Goal: Find specific page/section: Find specific page/section

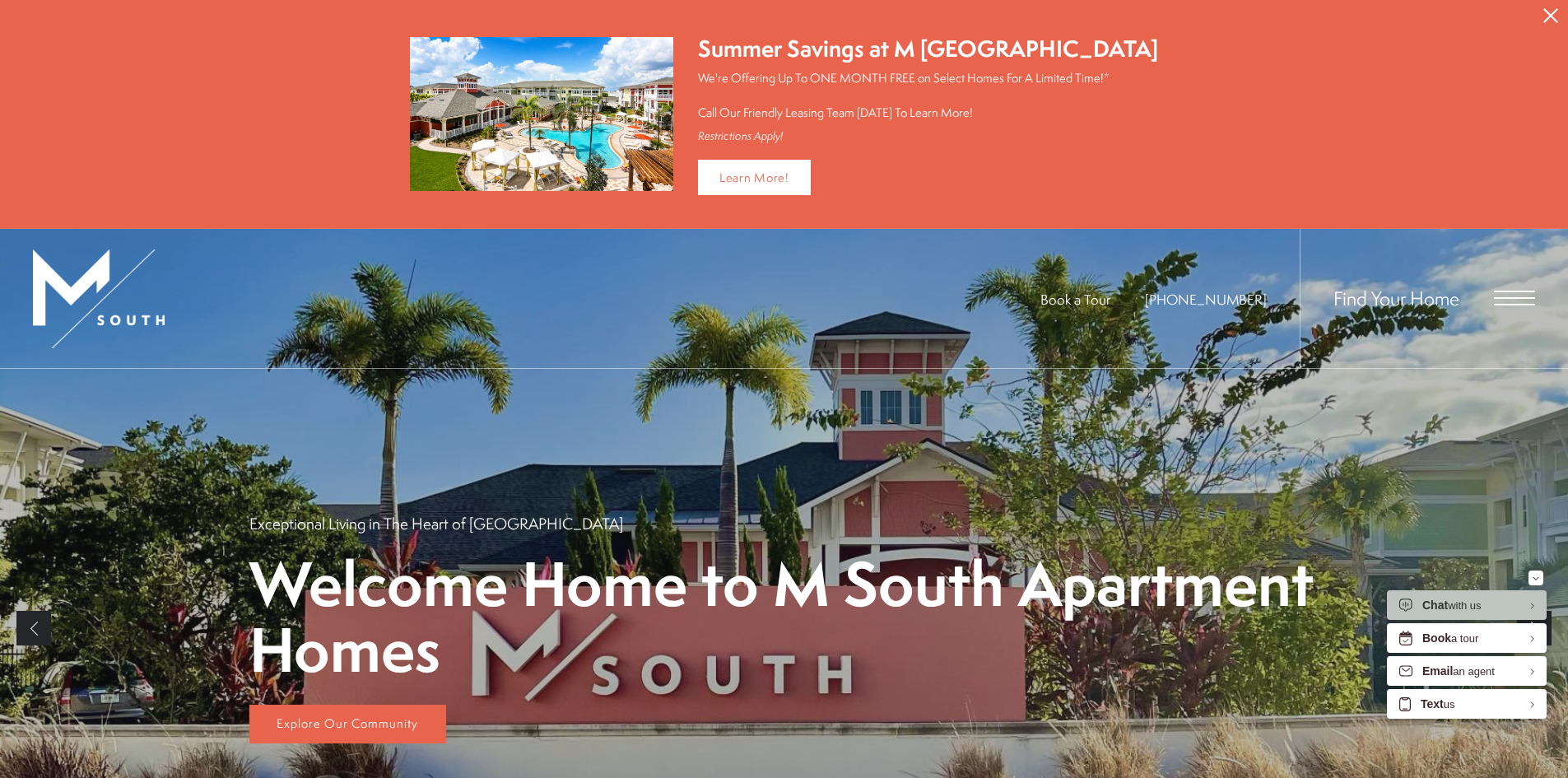
scroll to position [247, 0]
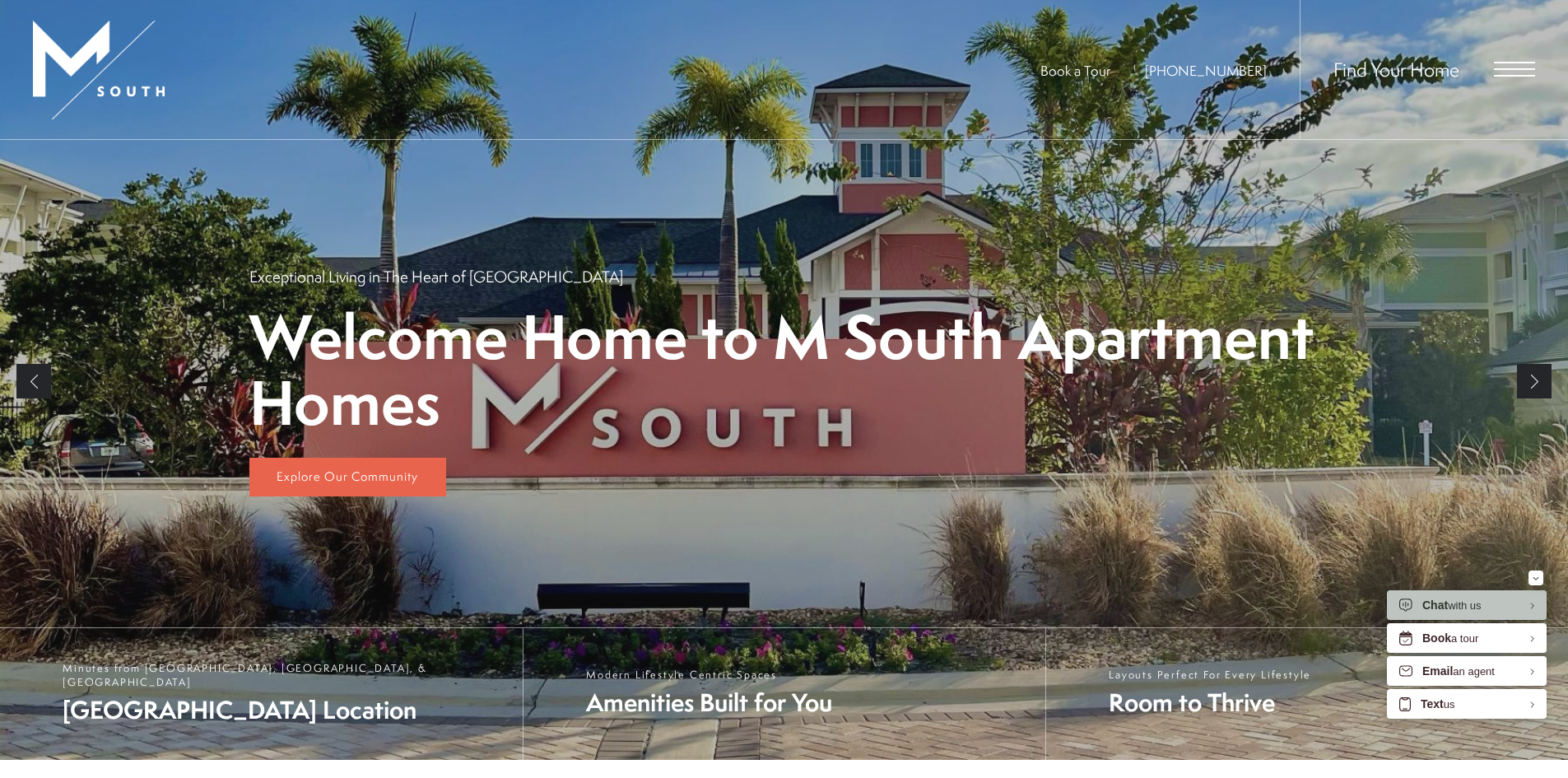
click at [1531, 370] on link "Next" at bounding box center [1534, 381] width 35 height 35
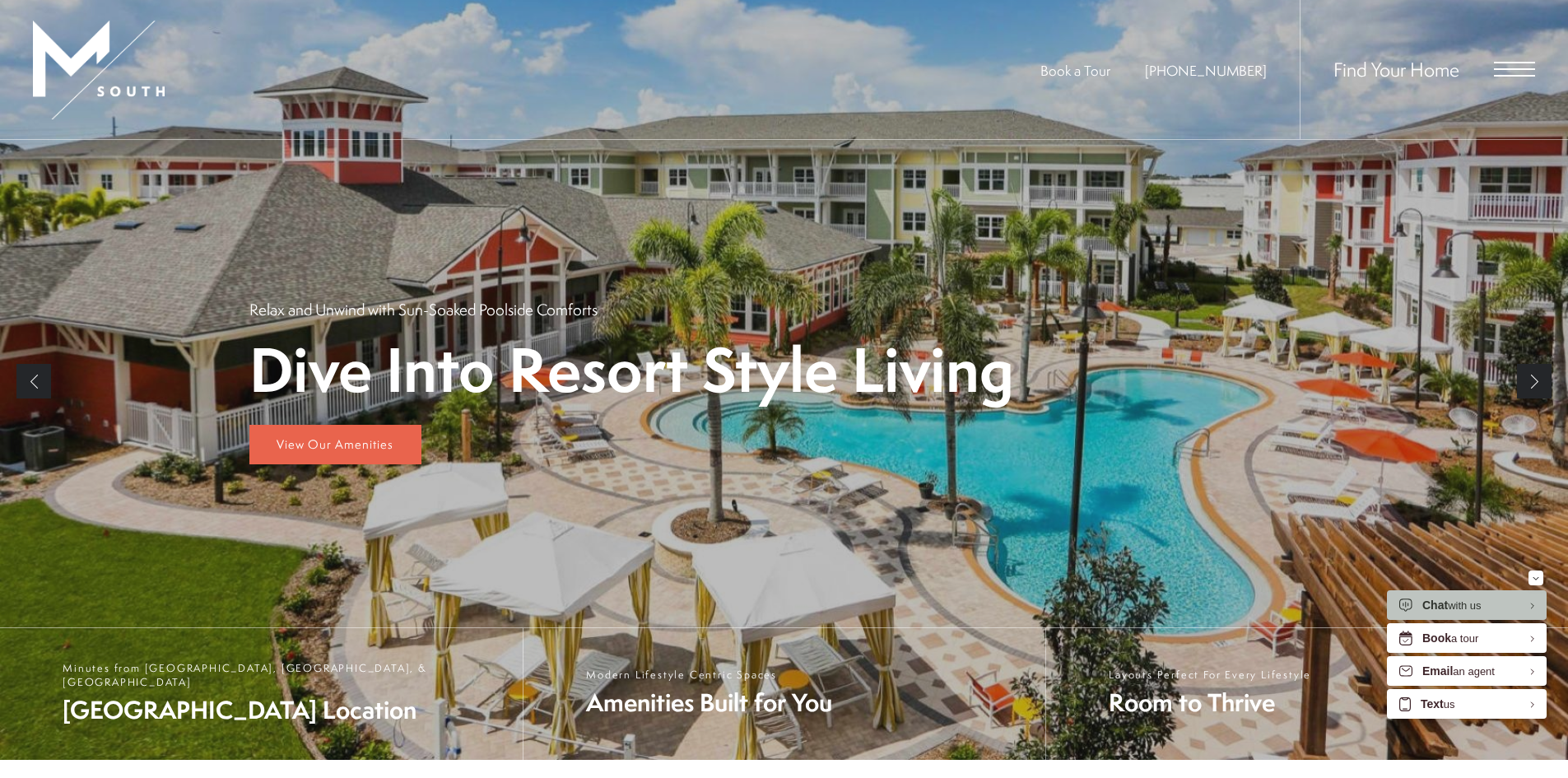
click at [1538, 376] on link "Next" at bounding box center [1534, 381] width 35 height 35
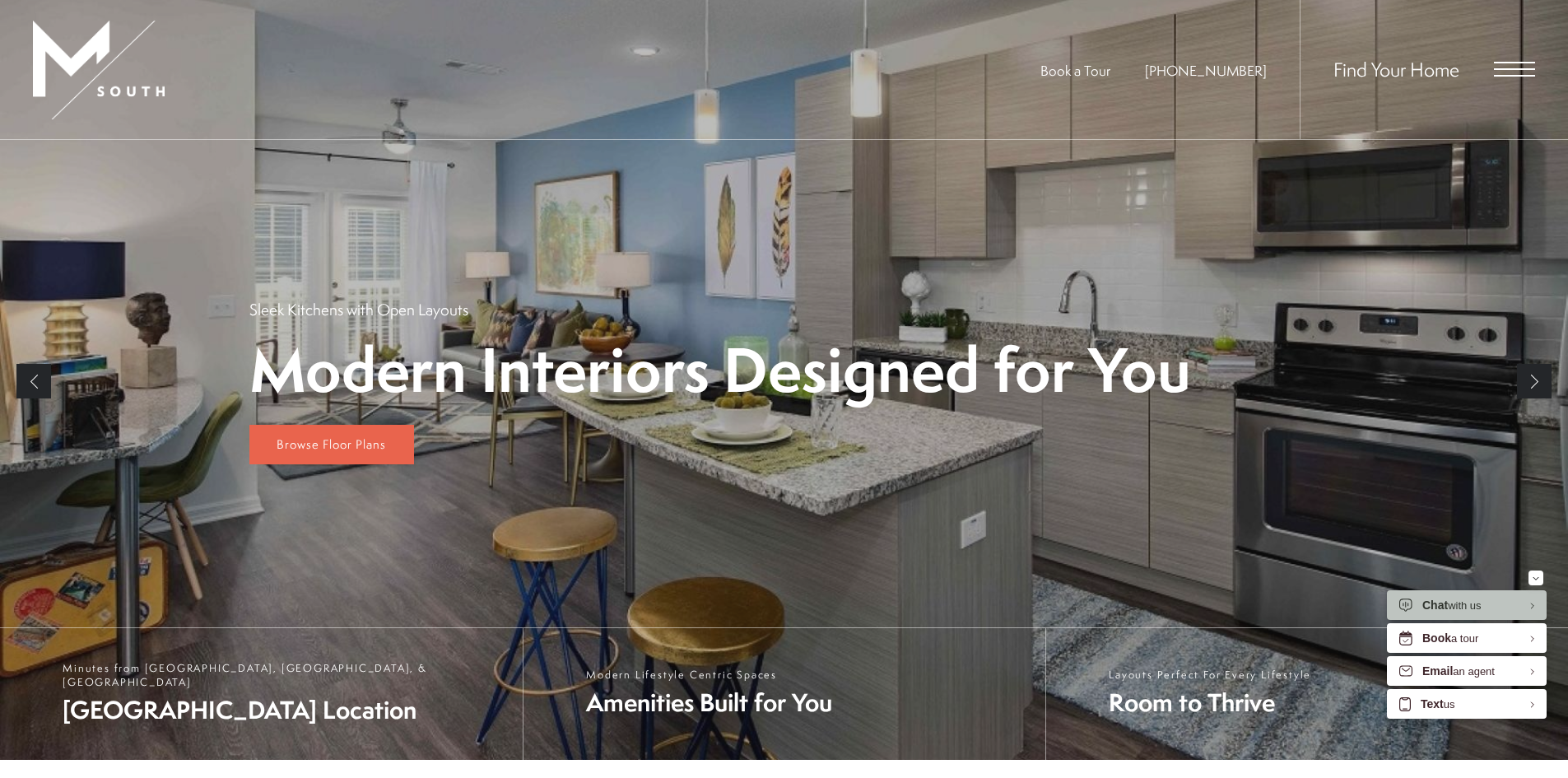
click at [1543, 375] on link "Next" at bounding box center [1534, 381] width 35 height 35
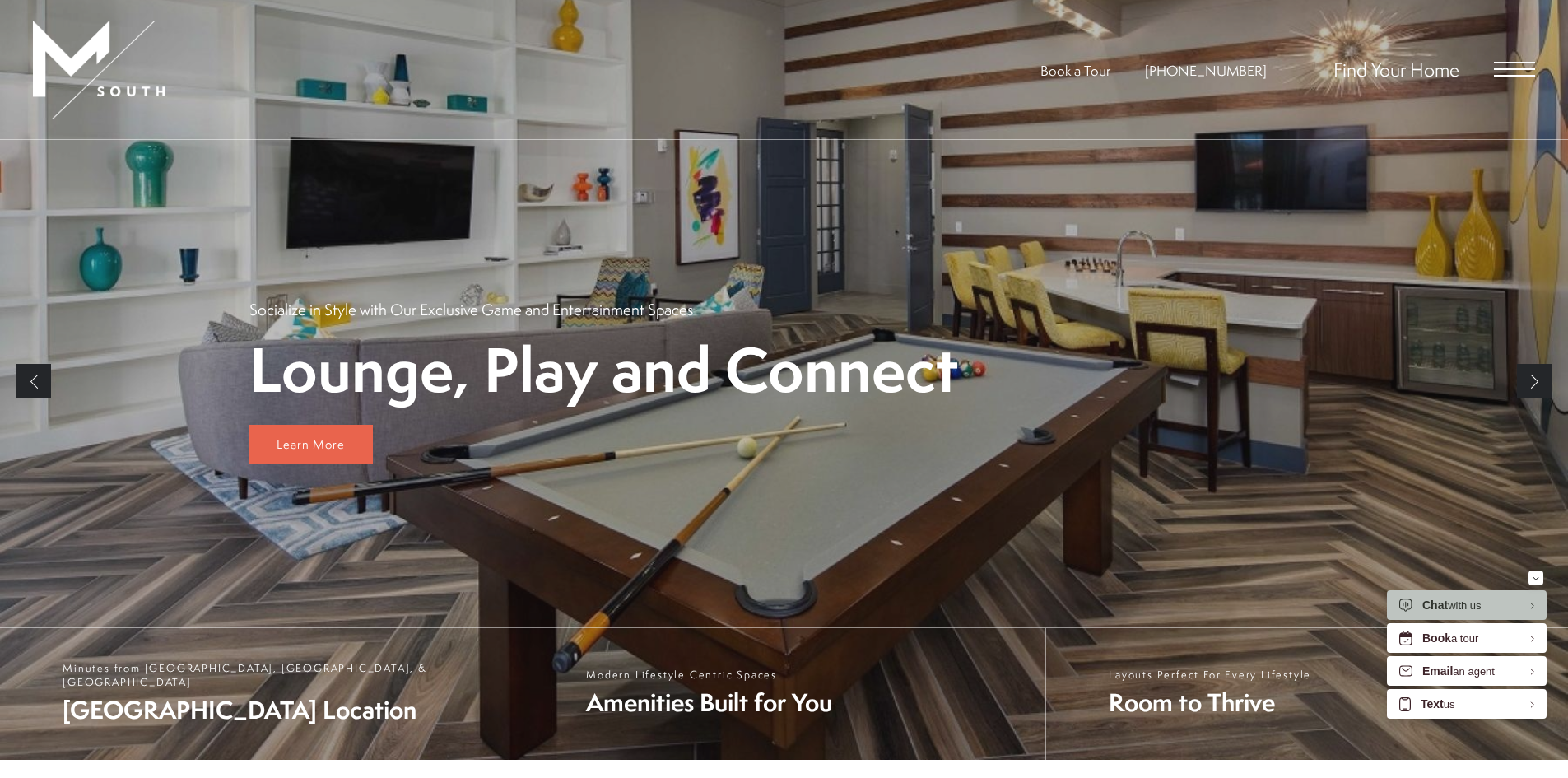
click at [1537, 377] on link "Next" at bounding box center [1534, 381] width 35 height 35
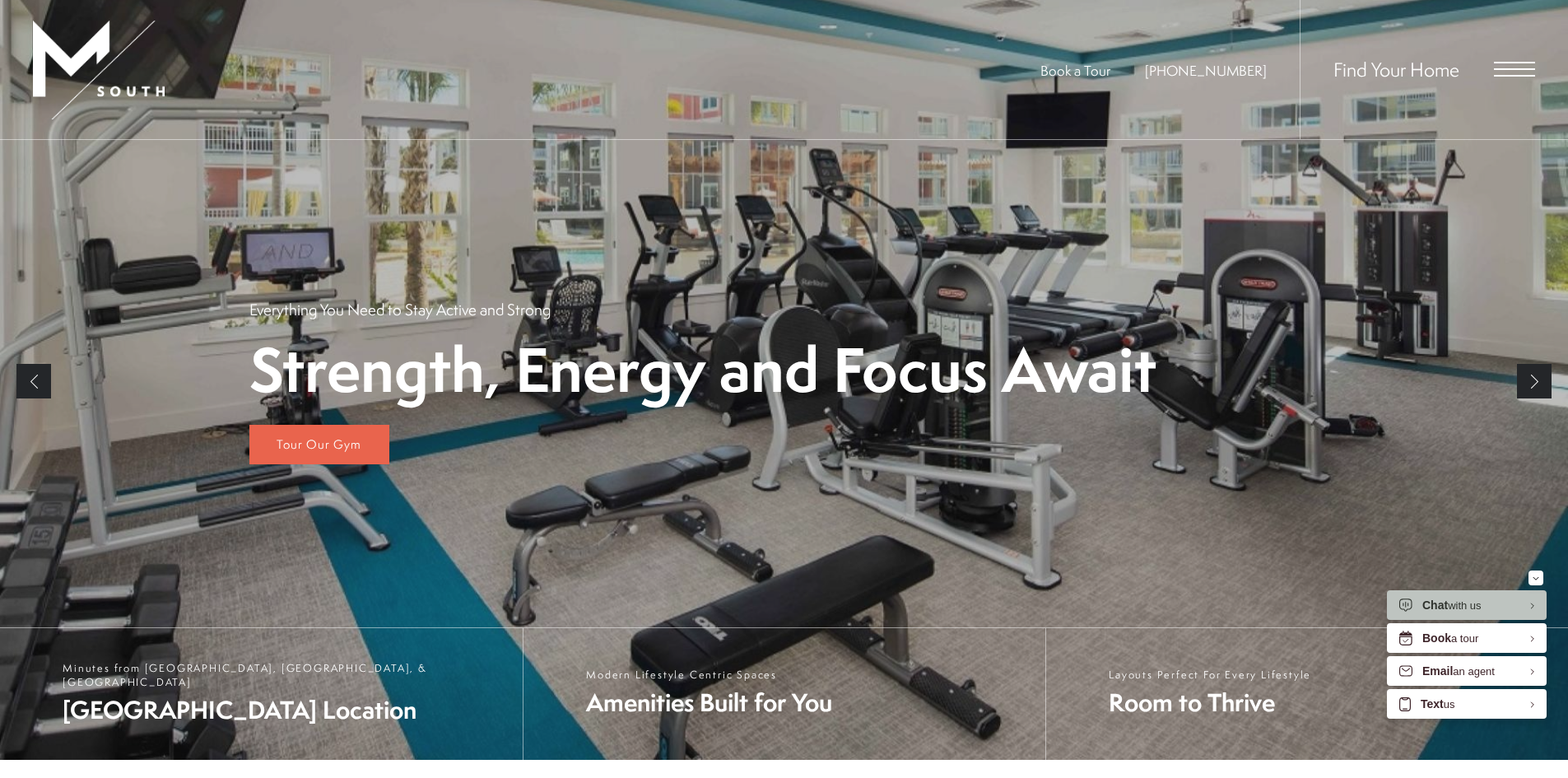
click at [1531, 380] on link "Next" at bounding box center [1534, 381] width 35 height 35
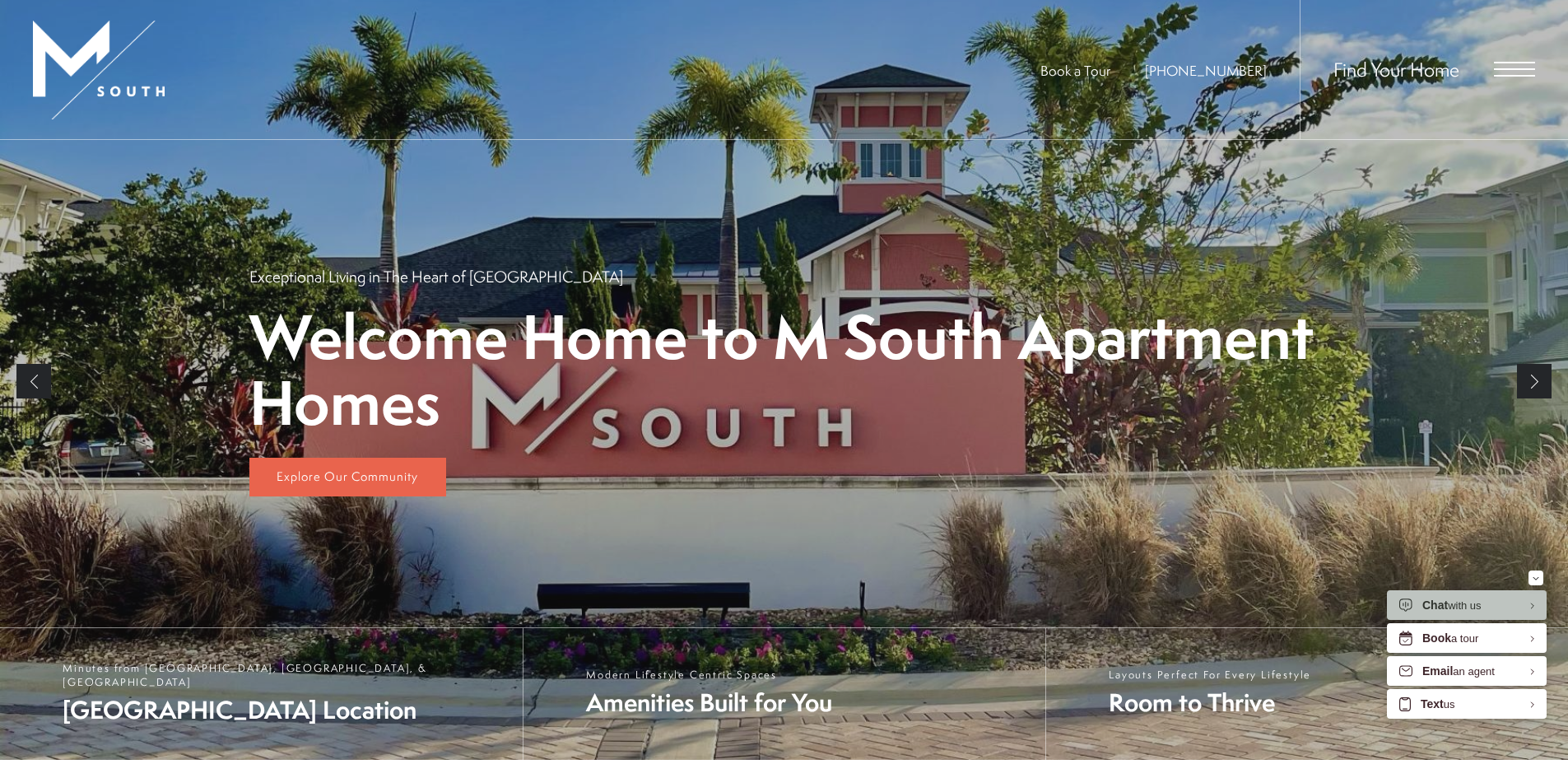
click at [1536, 377] on link "Next" at bounding box center [1534, 381] width 35 height 35
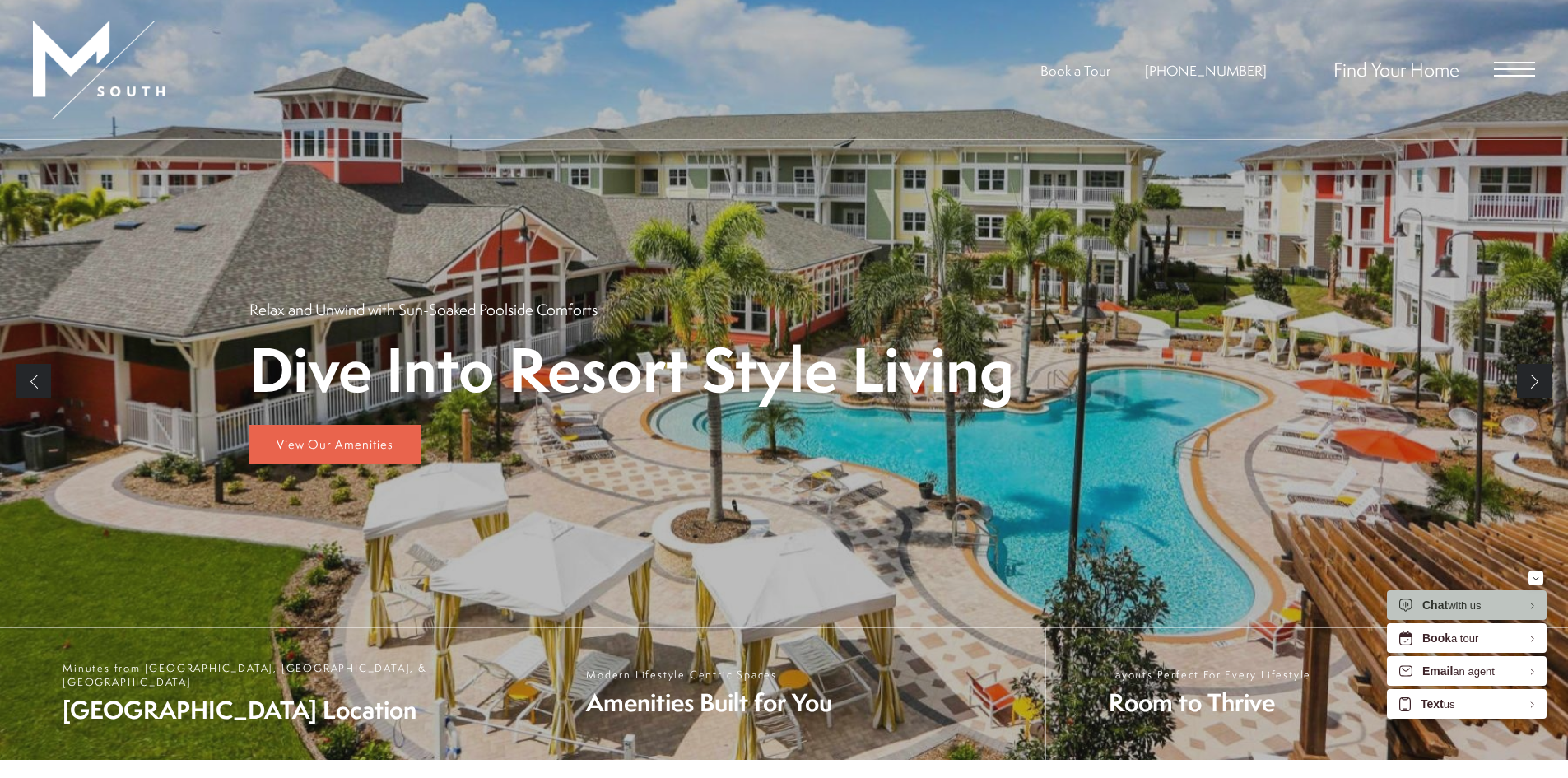
click at [1533, 377] on link "Next" at bounding box center [1534, 381] width 35 height 35
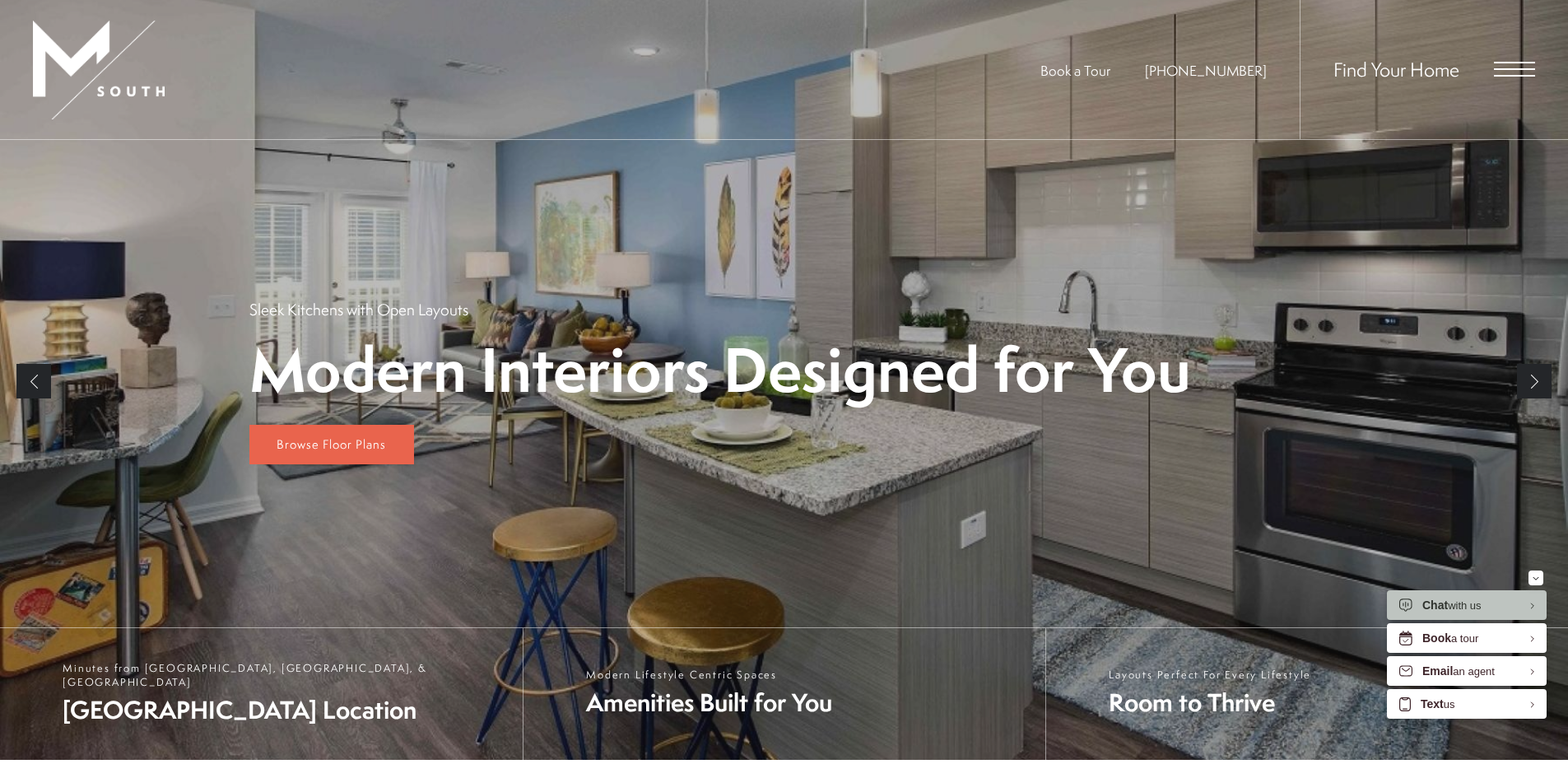
click at [1531, 380] on link "Next" at bounding box center [1534, 381] width 35 height 35
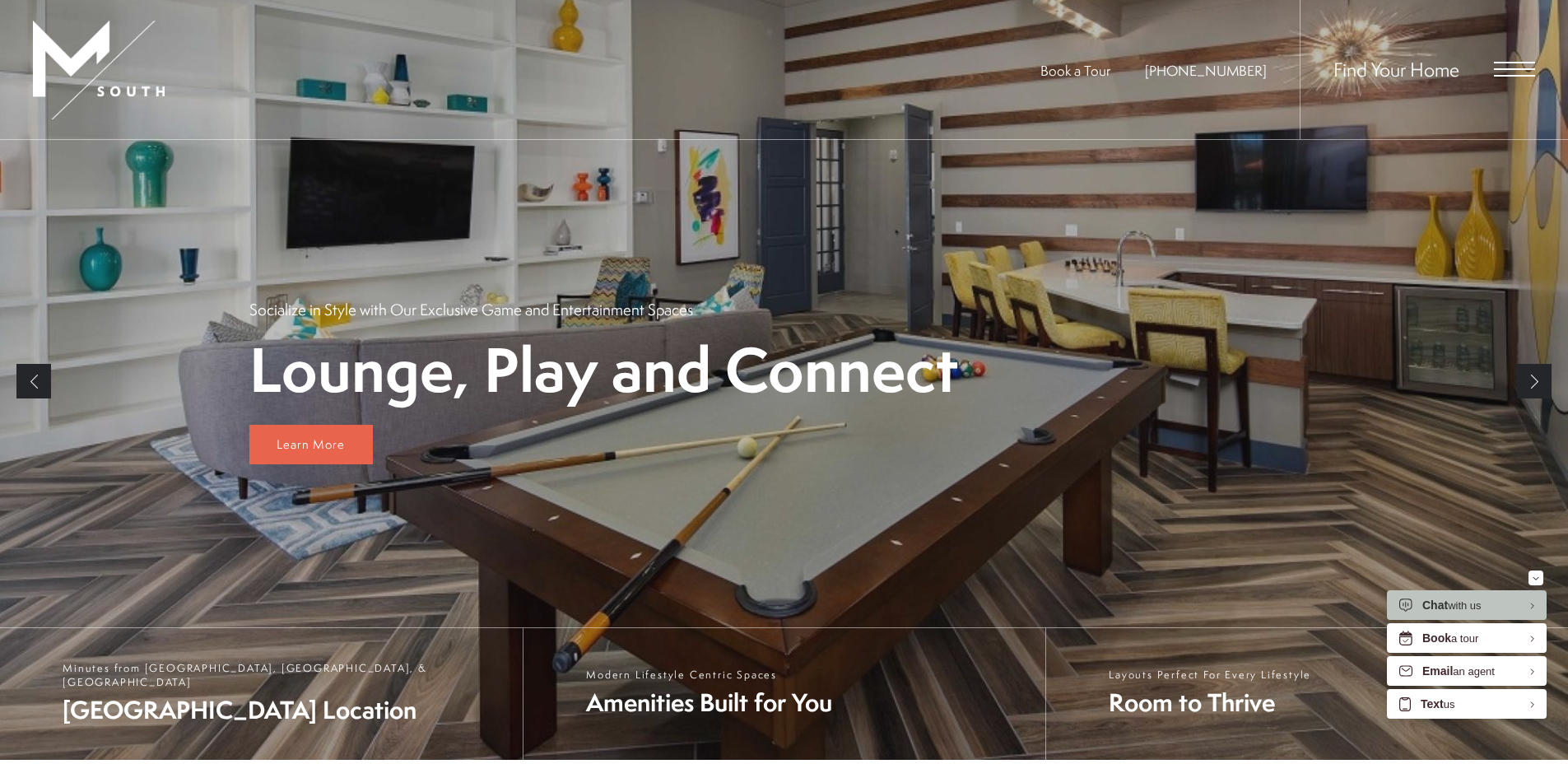
click at [1529, 378] on link "Next" at bounding box center [1534, 381] width 35 height 35
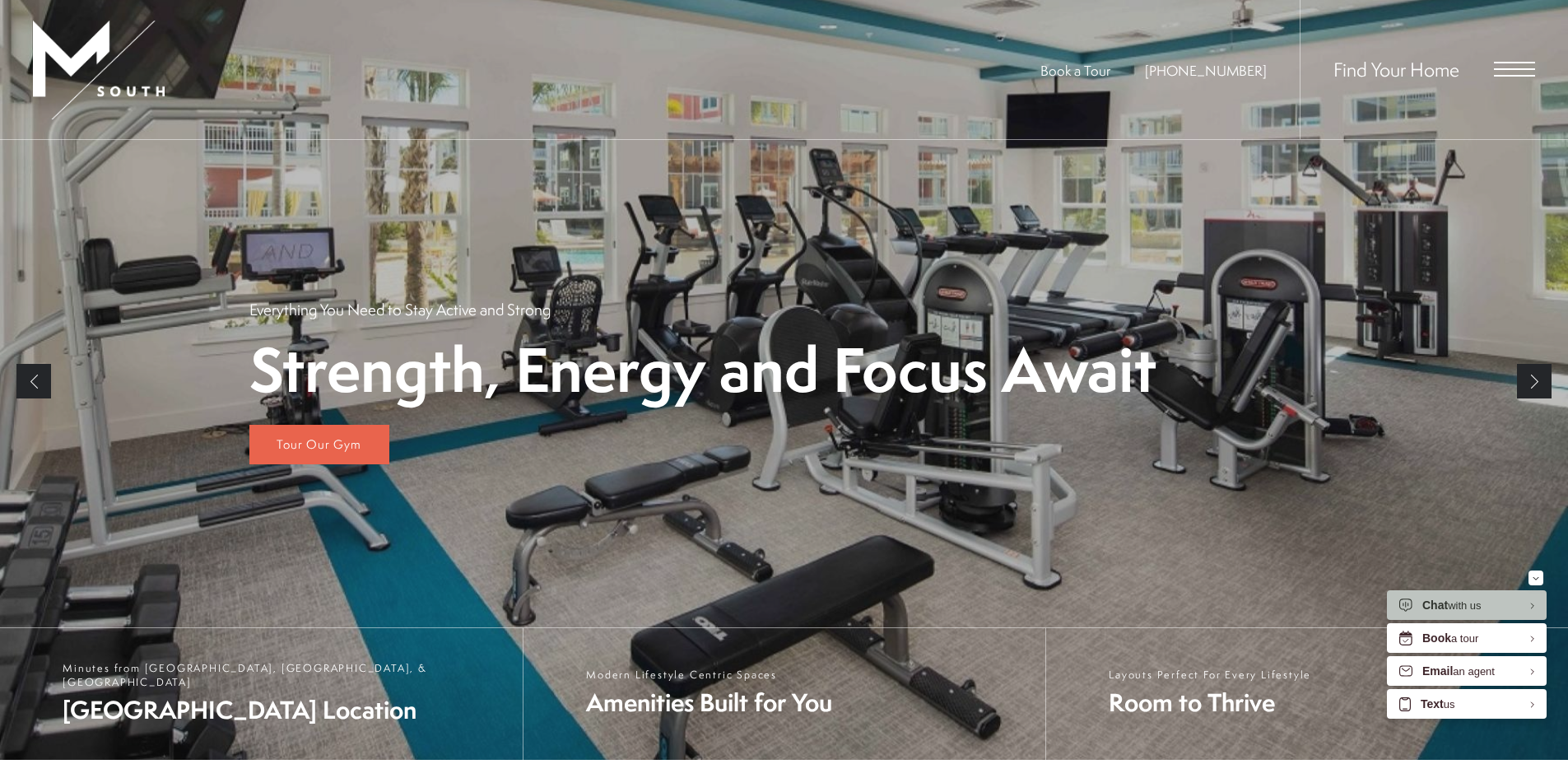
click at [1533, 373] on link "Next" at bounding box center [1534, 381] width 35 height 35
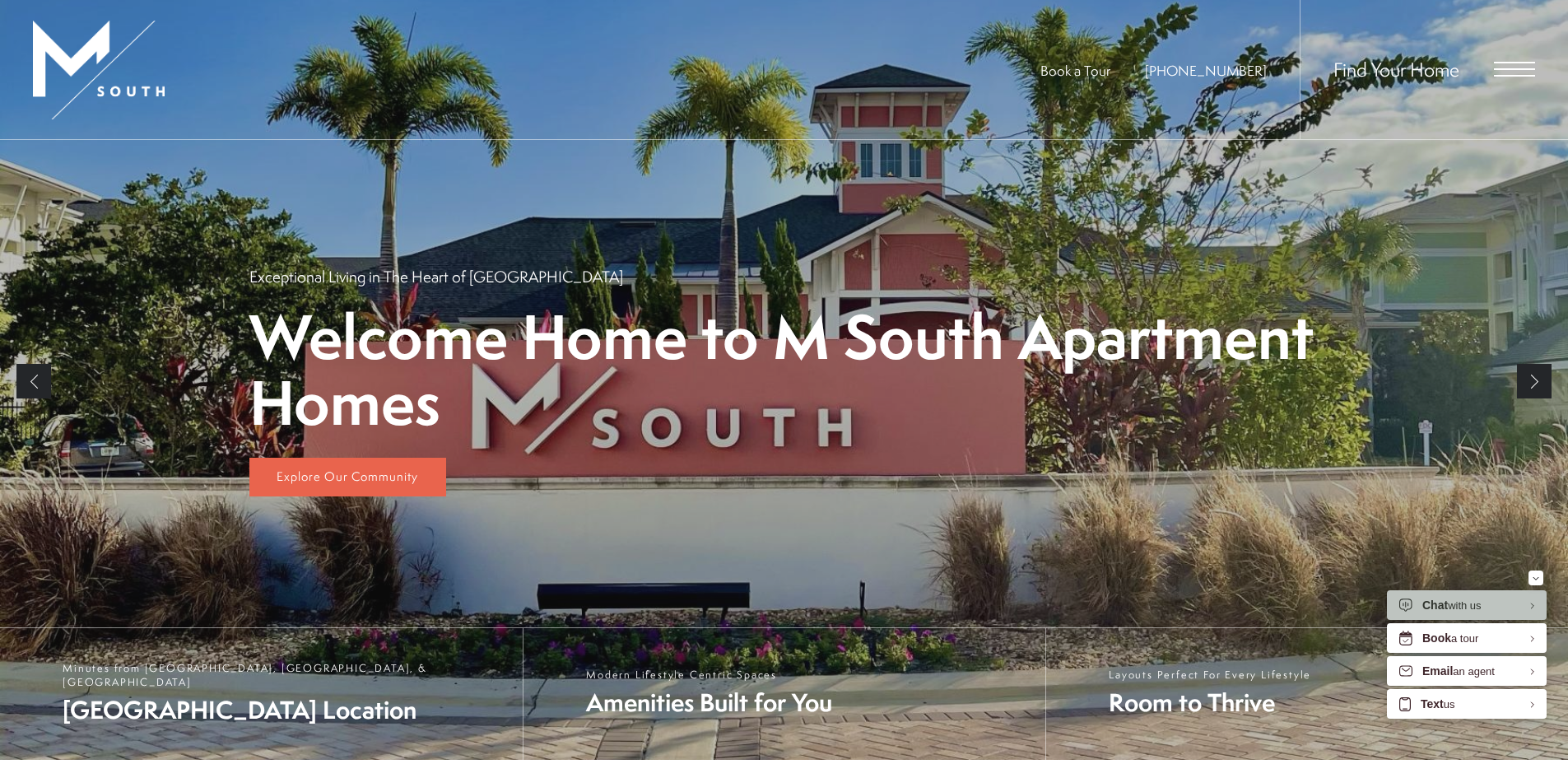
click at [1533, 373] on link "Next" at bounding box center [1534, 381] width 35 height 35
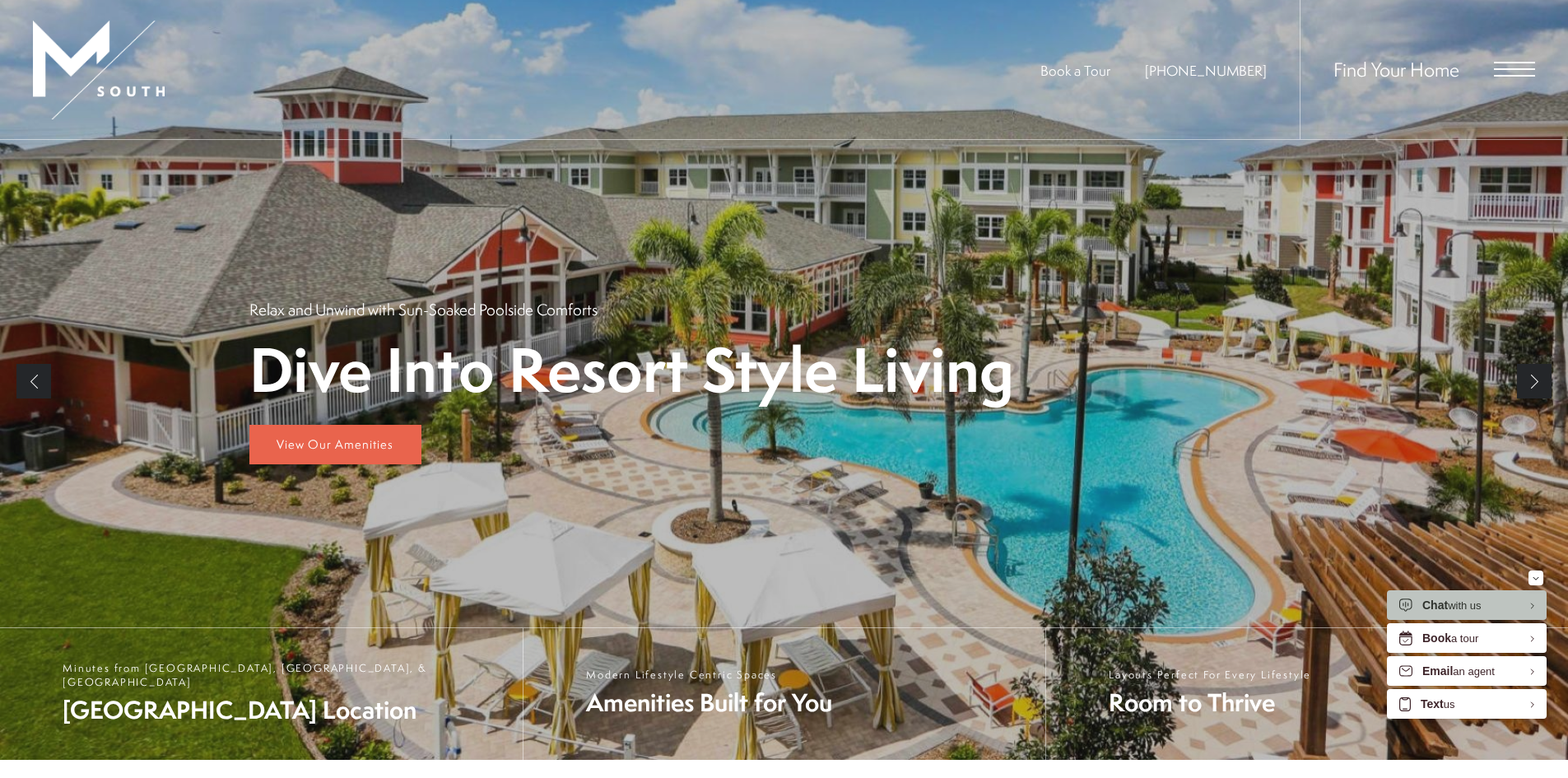
click at [1497, 70] on span "Open Menu" at bounding box center [1514, 69] width 41 height 2
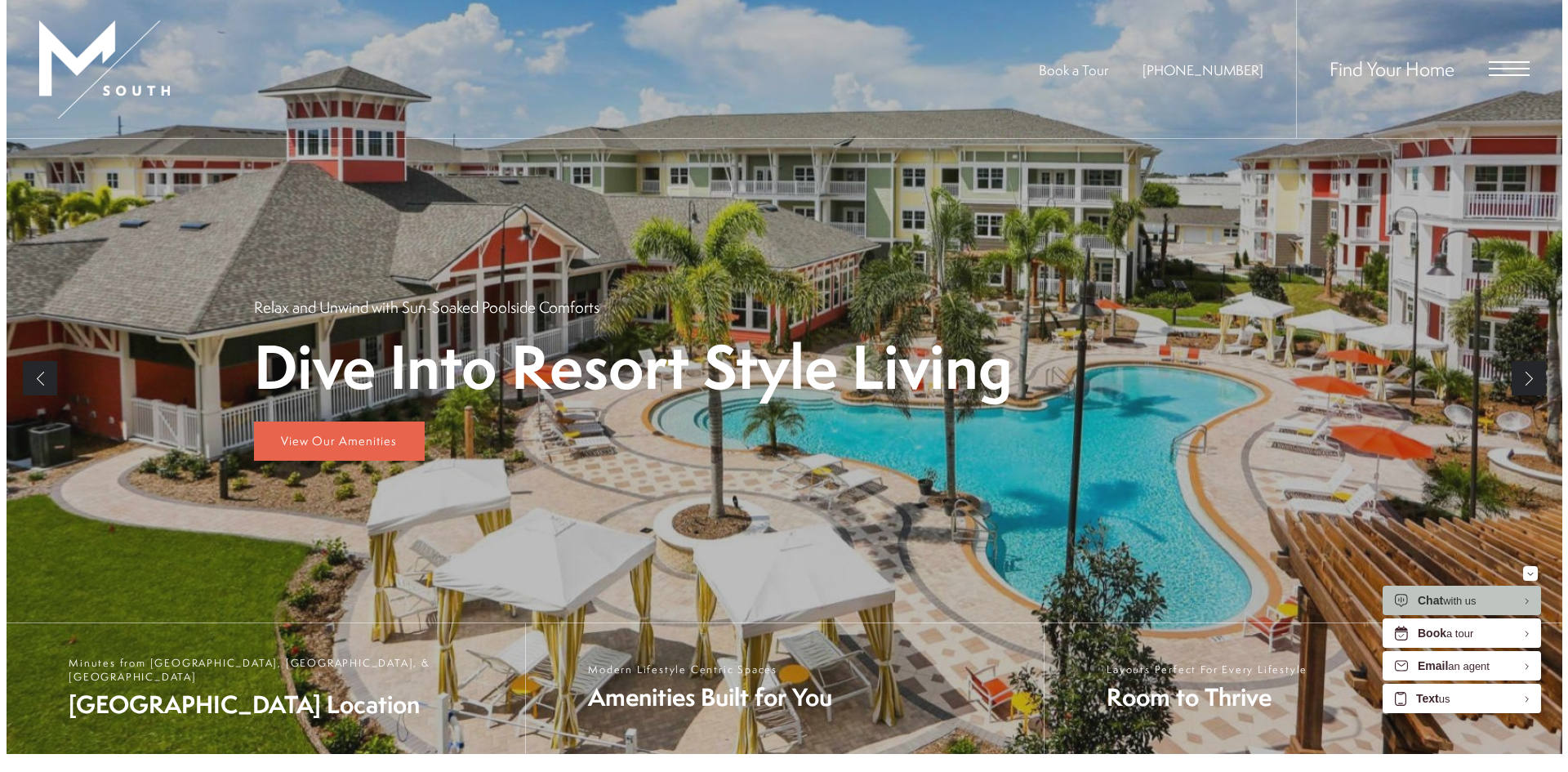
scroll to position [0, 0]
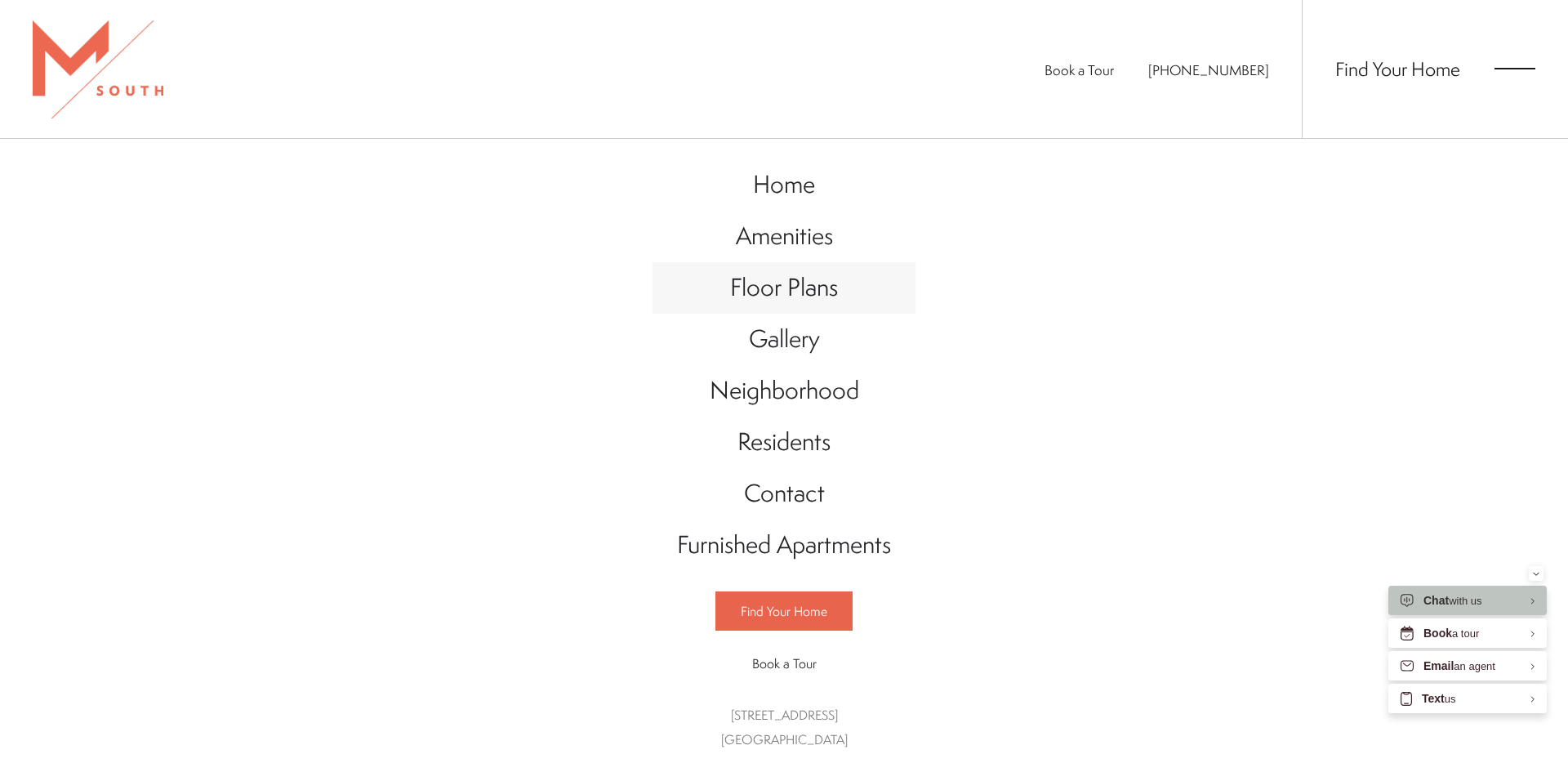
click at [822, 278] on span "Floor Plans" at bounding box center [784, 286] width 108 height 34
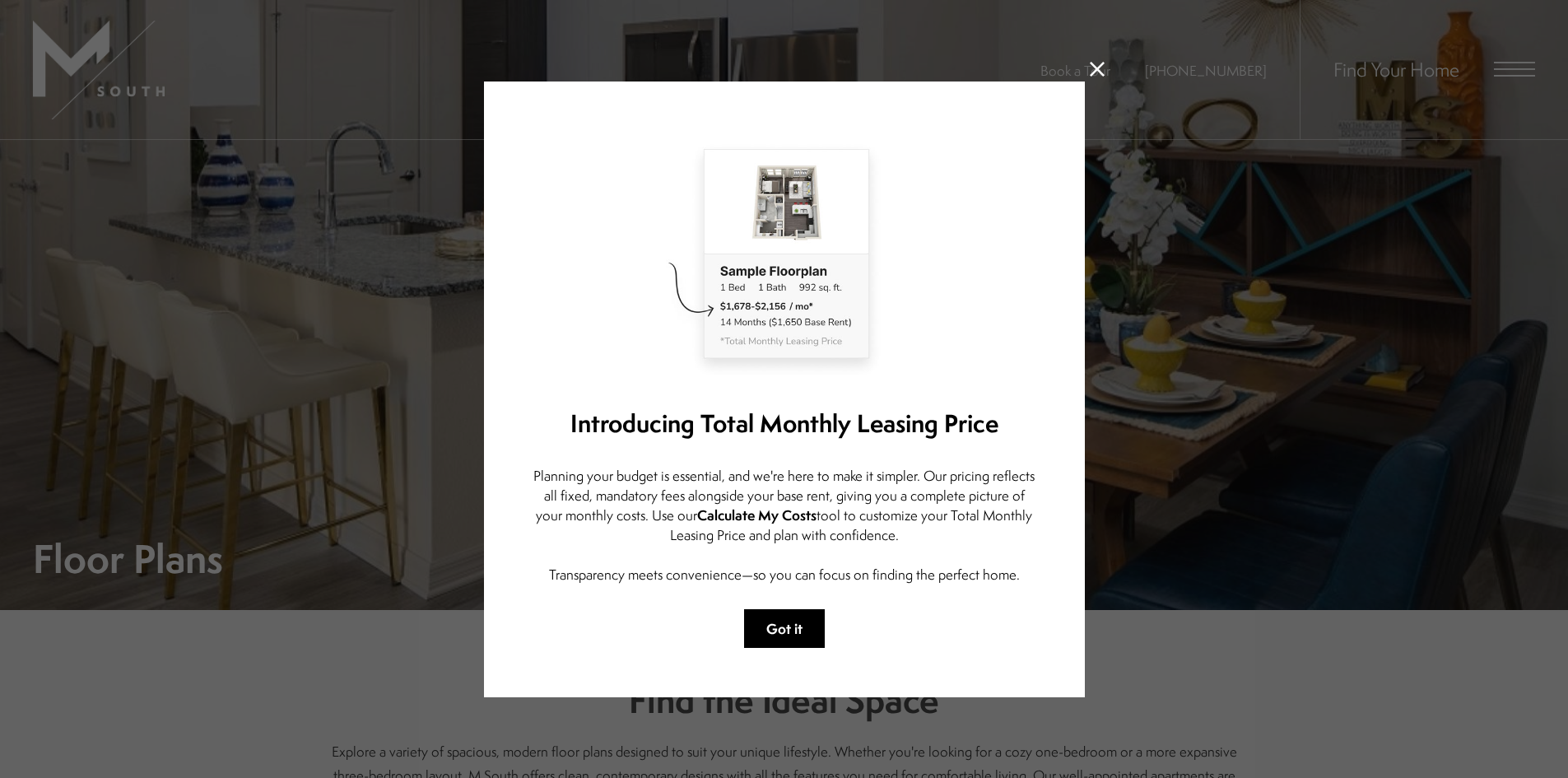
click at [771, 638] on div "Introducing Total Monthly Leasing Price Planning your budget is essential, and …" at bounding box center [784, 389] width 601 height 615
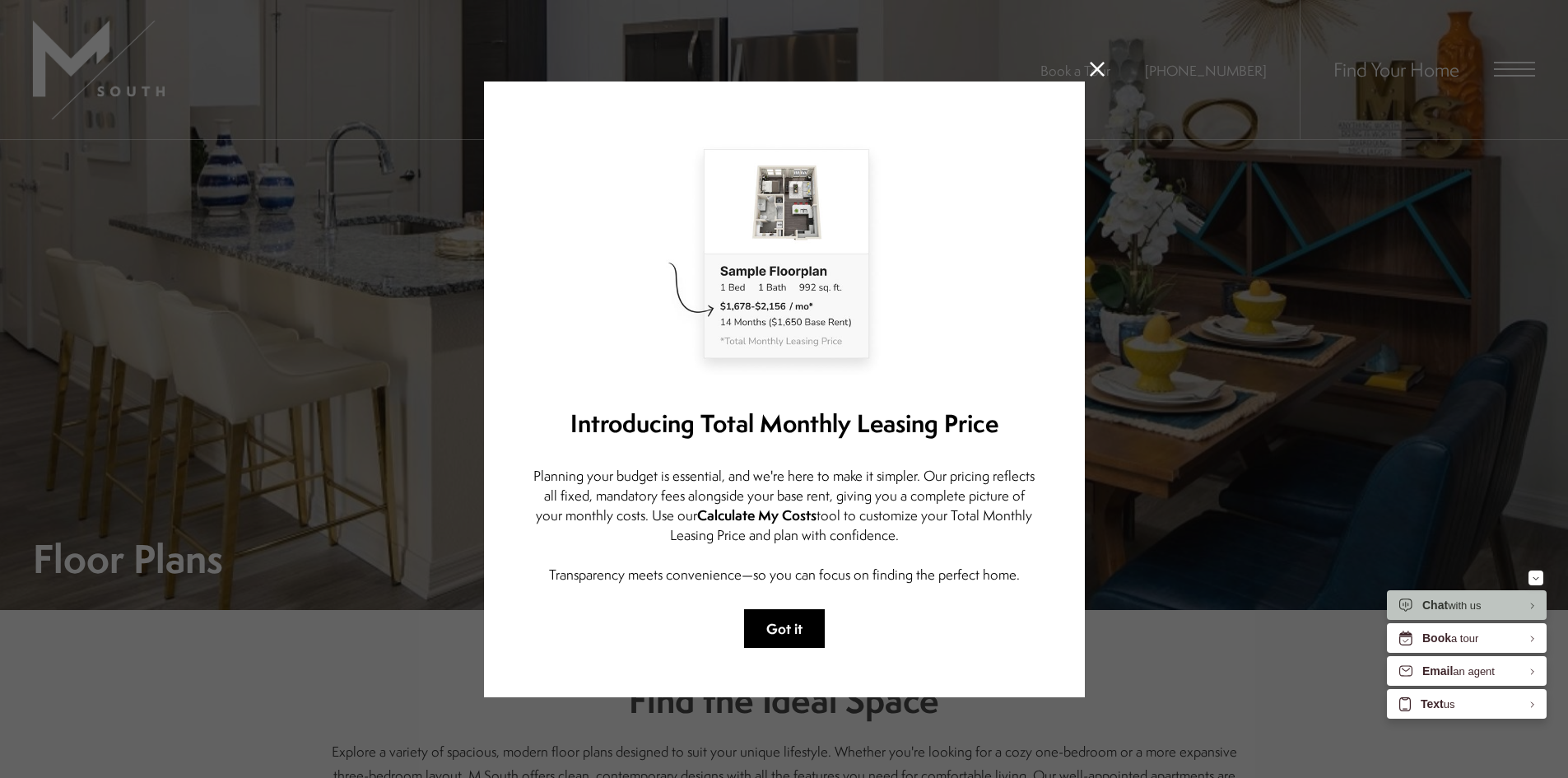
click at [769, 619] on button "Got it" at bounding box center [784, 628] width 80 height 38
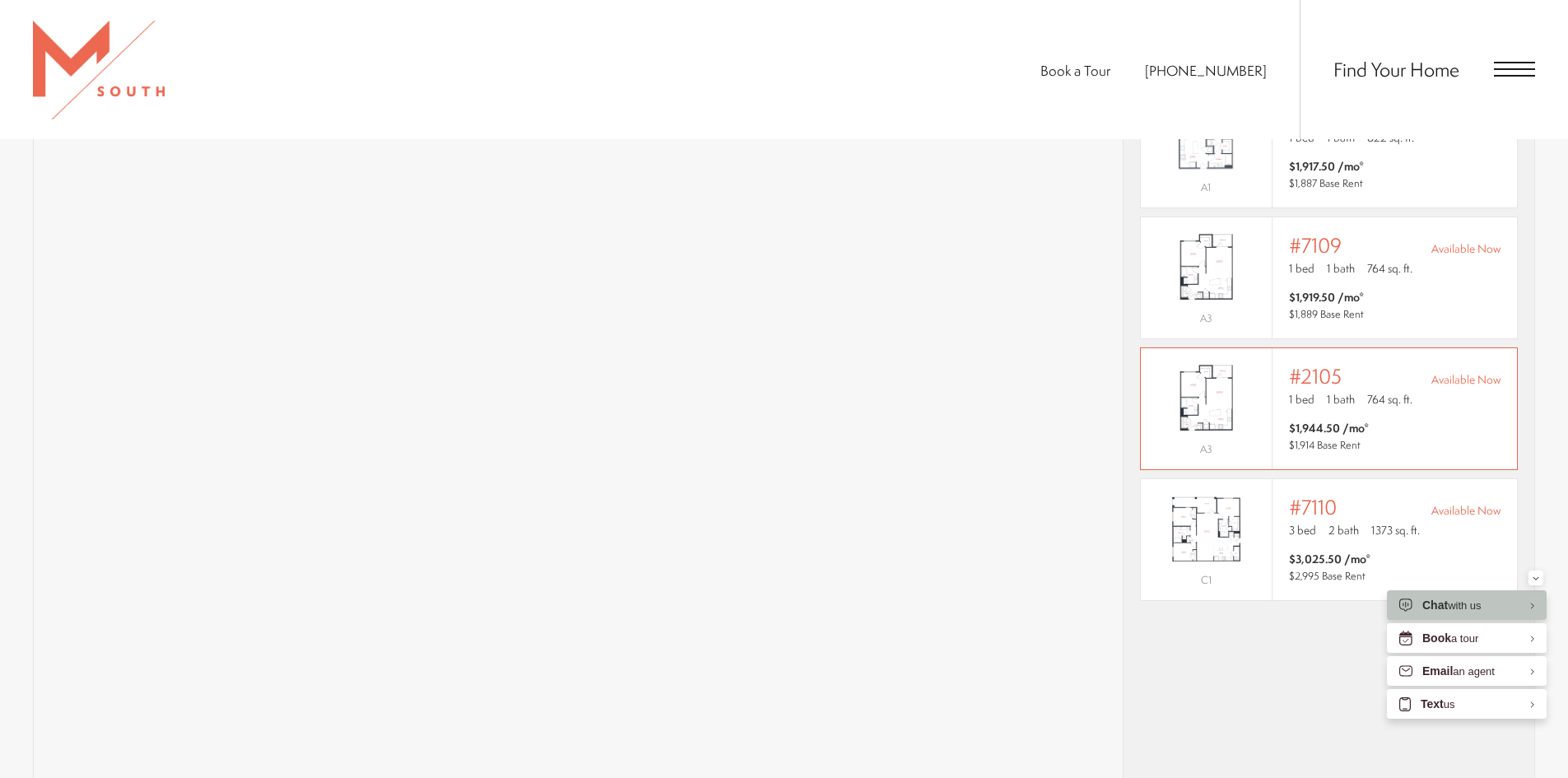
scroll to position [1235, 0]
